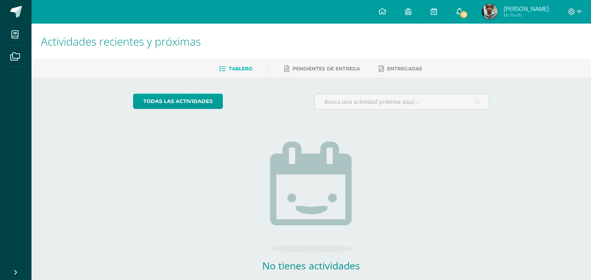
click at [456, 10] on icon at bounding box center [459, 11] width 6 height 7
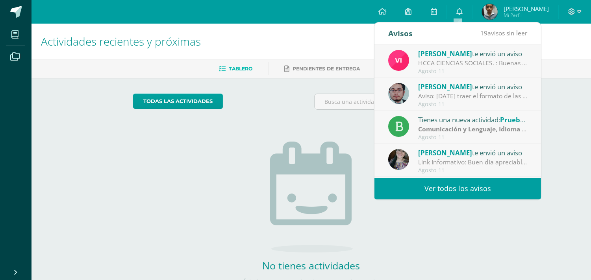
click at [467, 194] on link "Ver todos los avisos" at bounding box center [457, 189] width 167 height 22
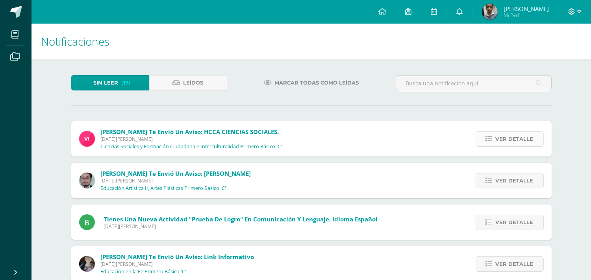
click at [523, 135] on span "Ver detalle" at bounding box center [515, 139] width 38 height 15
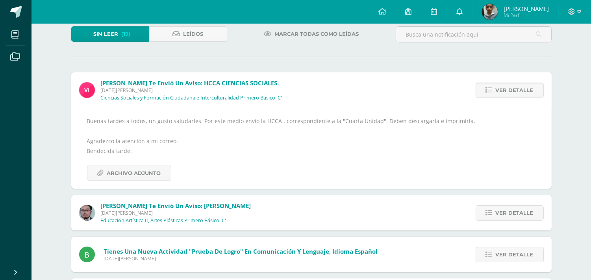
scroll to position [109, 0]
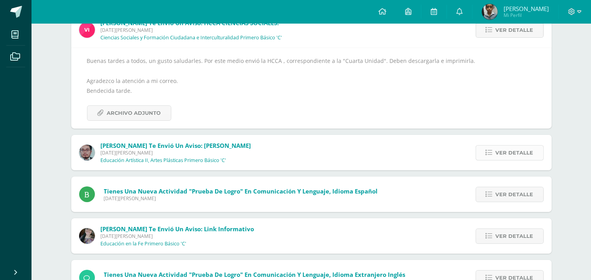
click at [501, 151] on span "Ver detalle" at bounding box center [515, 153] width 38 height 15
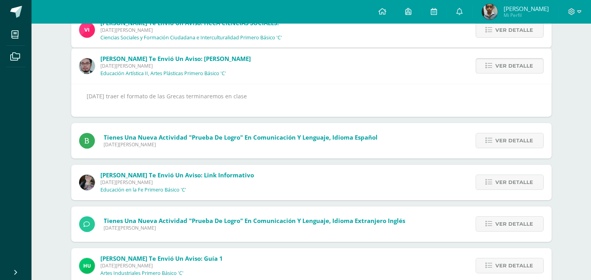
scroll to position [74, 0]
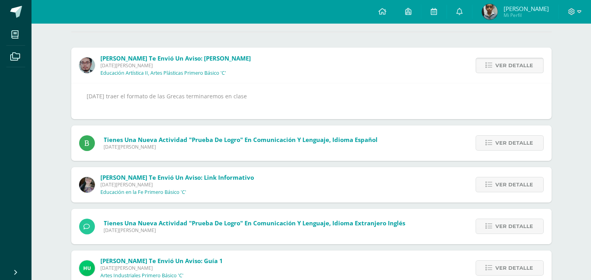
click at [531, 67] on span "Ver detalle" at bounding box center [515, 65] width 38 height 15
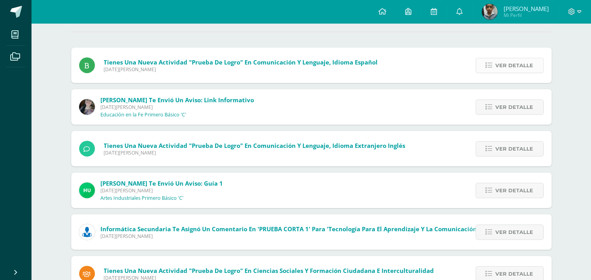
click at [521, 62] on span "Ver detalle" at bounding box center [515, 65] width 38 height 15
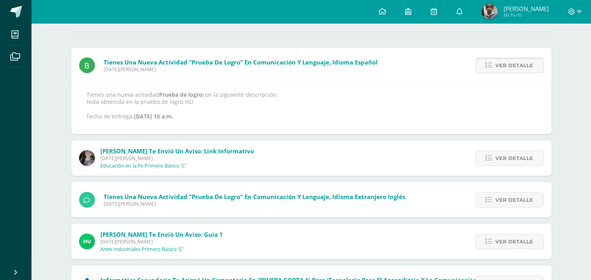
click at [521, 62] on span "Ver detalle" at bounding box center [515, 65] width 38 height 15
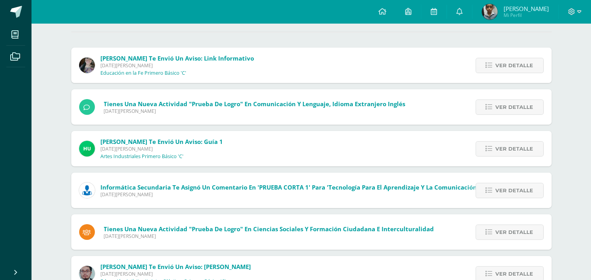
click at [521, 62] on span "Ver detalle" at bounding box center [515, 65] width 38 height 15
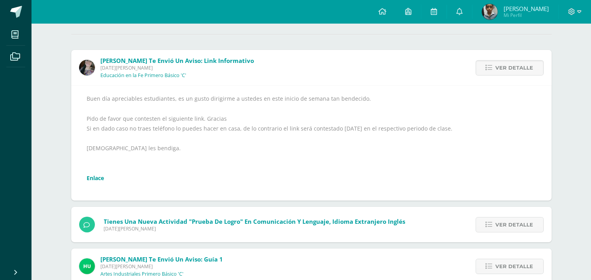
scroll to position [72, 0]
click at [529, 60] on span "Ver detalle" at bounding box center [515, 67] width 38 height 15
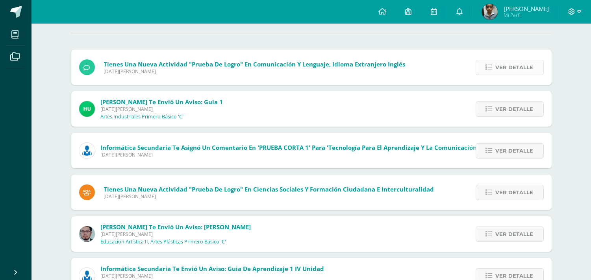
click at [535, 66] on link "Ver detalle" at bounding box center [510, 67] width 68 height 15
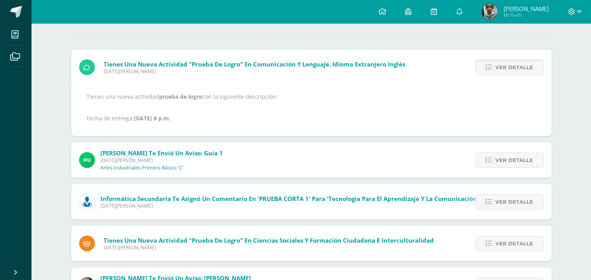
click at [535, 66] on link "Ver detalle" at bounding box center [510, 67] width 68 height 15
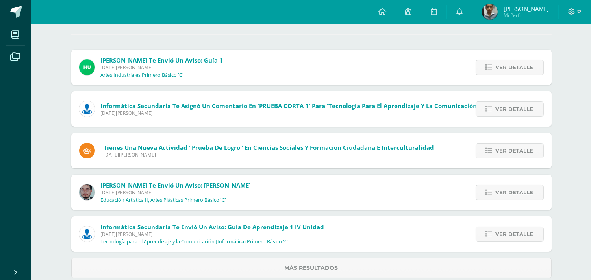
click at [535, 66] on link "Ver detalle" at bounding box center [510, 67] width 68 height 15
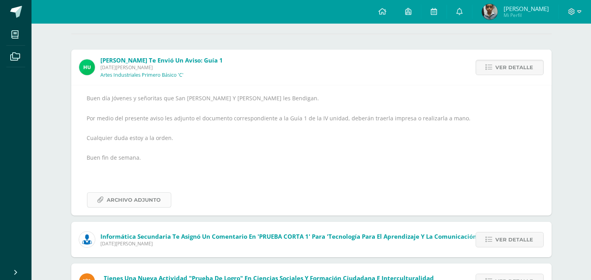
click at [120, 201] on span "Archivo Adjunto" at bounding box center [134, 200] width 54 height 15
click at [520, 65] on span "Ver detalle" at bounding box center [515, 67] width 38 height 15
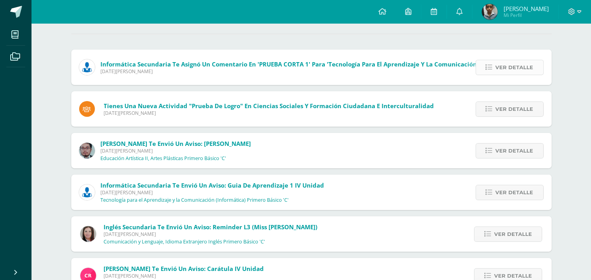
click at [520, 73] on span "Ver detalle" at bounding box center [515, 67] width 38 height 15
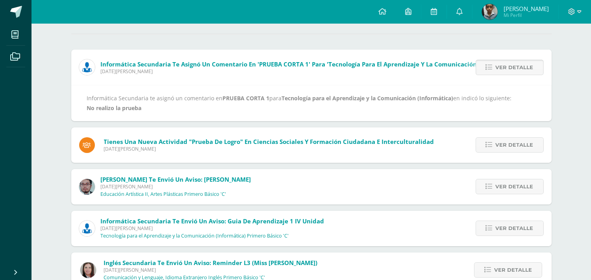
click at [504, 63] on span "Ver detalle" at bounding box center [515, 67] width 38 height 15
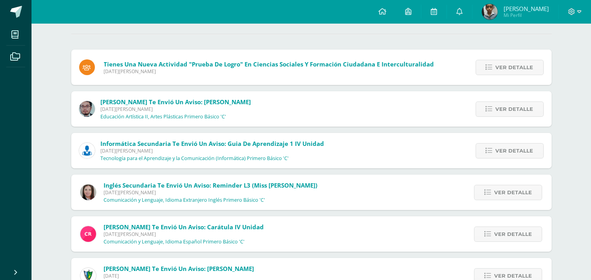
click at [504, 63] on span "Ver detalle" at bounding box center [515, 67] width 38 height 15
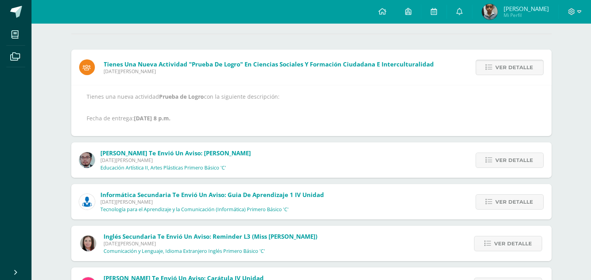
drag, startPoint x: 501, startPoint y: 71, endPoint x: 500, endPoint y: 65, distance: 6.3
click at [500, 65] on span "Ver detalle" at bounding box center [515, 67] width 38 height 15
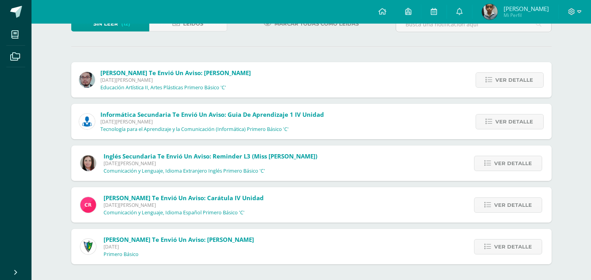
scroll to position [59, 0]
click at [501, 69] on div "Ver detalle" at bounding box center [508, 79] width 88 height 35
click at [504, 77] on span "Ver detalle" at bounding box center [515, 80] width 38 height 15
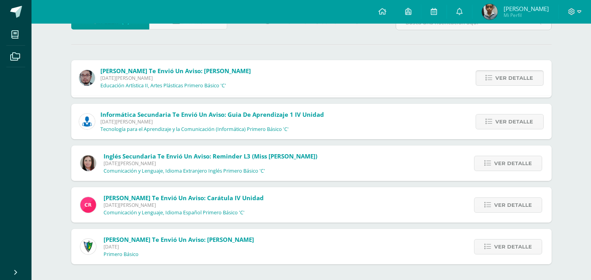
scroll to position [72, 0]
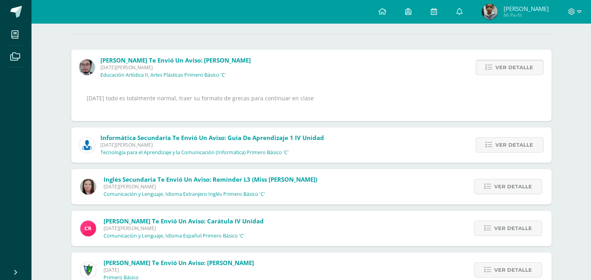
click at [499, 69] on span "Ver detalle" at bounding box center [515, 67] width 38 height 15
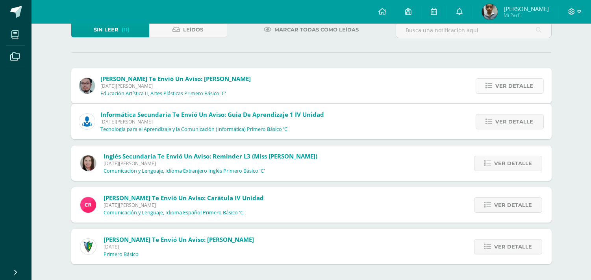
scroll to position [17, 0]
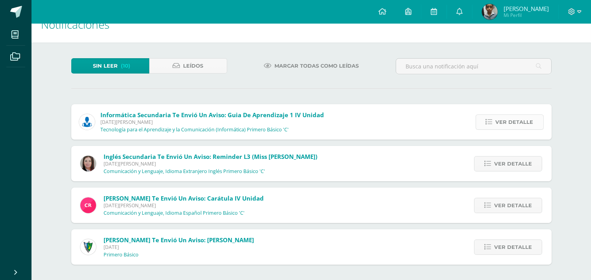
click at [507, 120] on span "Ver detalle" at bounding box center [515, 122] width 38 height 15
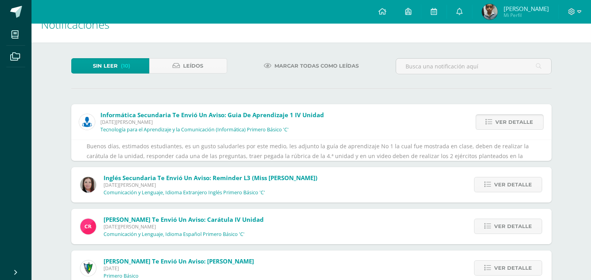
scroll to position [72, 0]
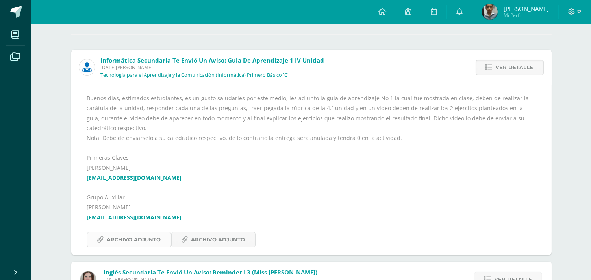
click at [140, 233] on span "Archivo Adjunto" at bounding box center [134, 240] width 54 height 15
click at [225, 233] on span "Archivo Adjunto" at bounding box center [218, 240] width 54 height 15
click at [135, 233] on span "Archivo Adjunto" at bounding box center [134, 240] width 54 height 15
